Goal: Navigation & Orientation: Find specific page/section

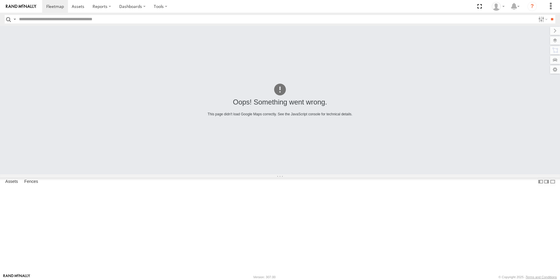
click at [0, 0] on div "Trev - Navara" at bounding box center [0, 0] width 0 height 0
click at [0, 0] on div "All Assets" at bounding box center [0, 0] width 0 height 0
click at [0, 0] on div "[PERSON_NAME]-50" at bounding box center [0, 0] width 0 height 0
click at [0, 0] on div "Trev - Navara" at bounding box center [0, 0] width 0 height 0
click at [53, 4] on span at bounding box center [55, 7] width 18 height 6
